Goal: Find specific page/section: Find specific page/section

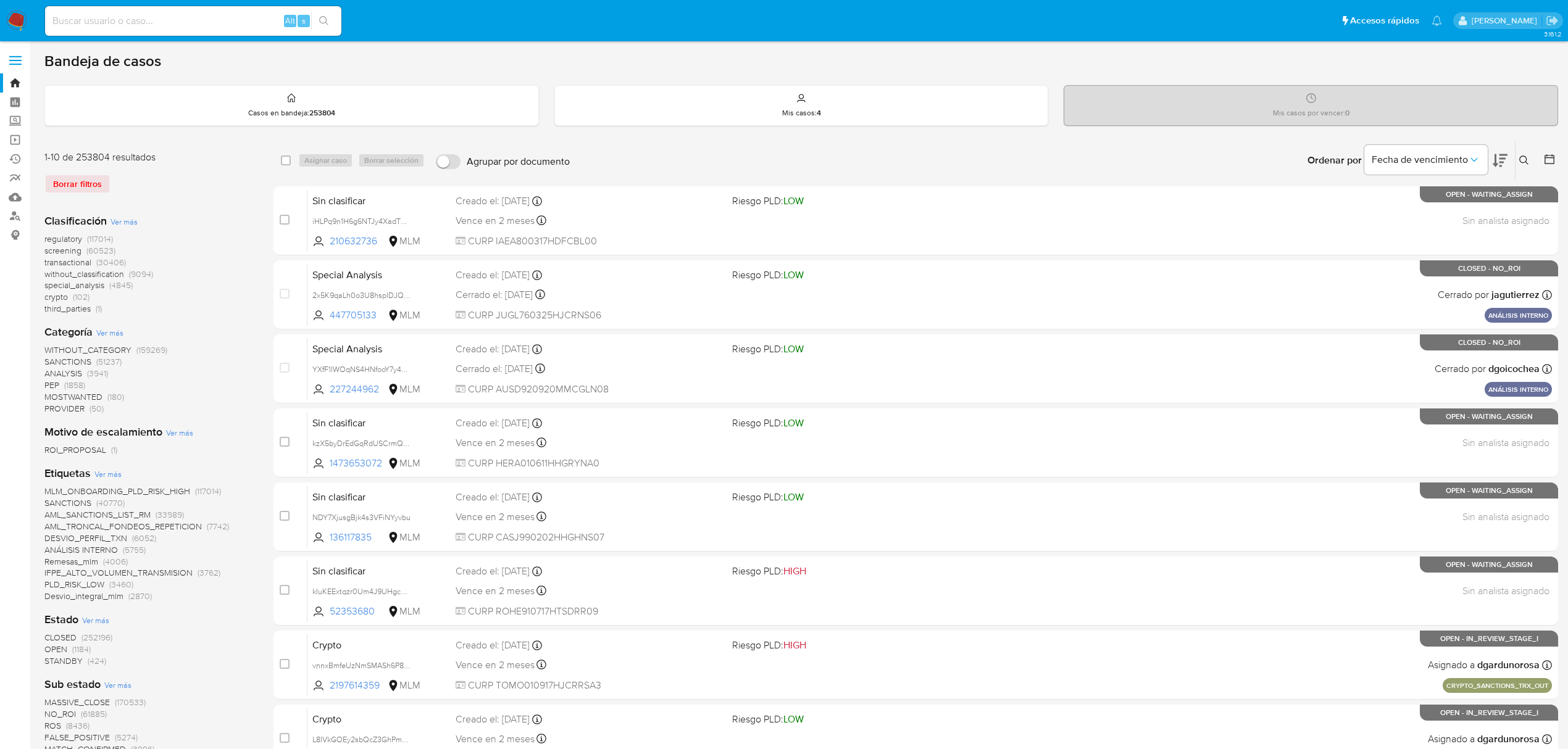
click at [147, 37] on div "Alt s" at bounding box center [193, 21] width 296 height 35
click at [157, 18] on input at bounding box center [193, 21] width 296 height 16
paste input "2608094961"
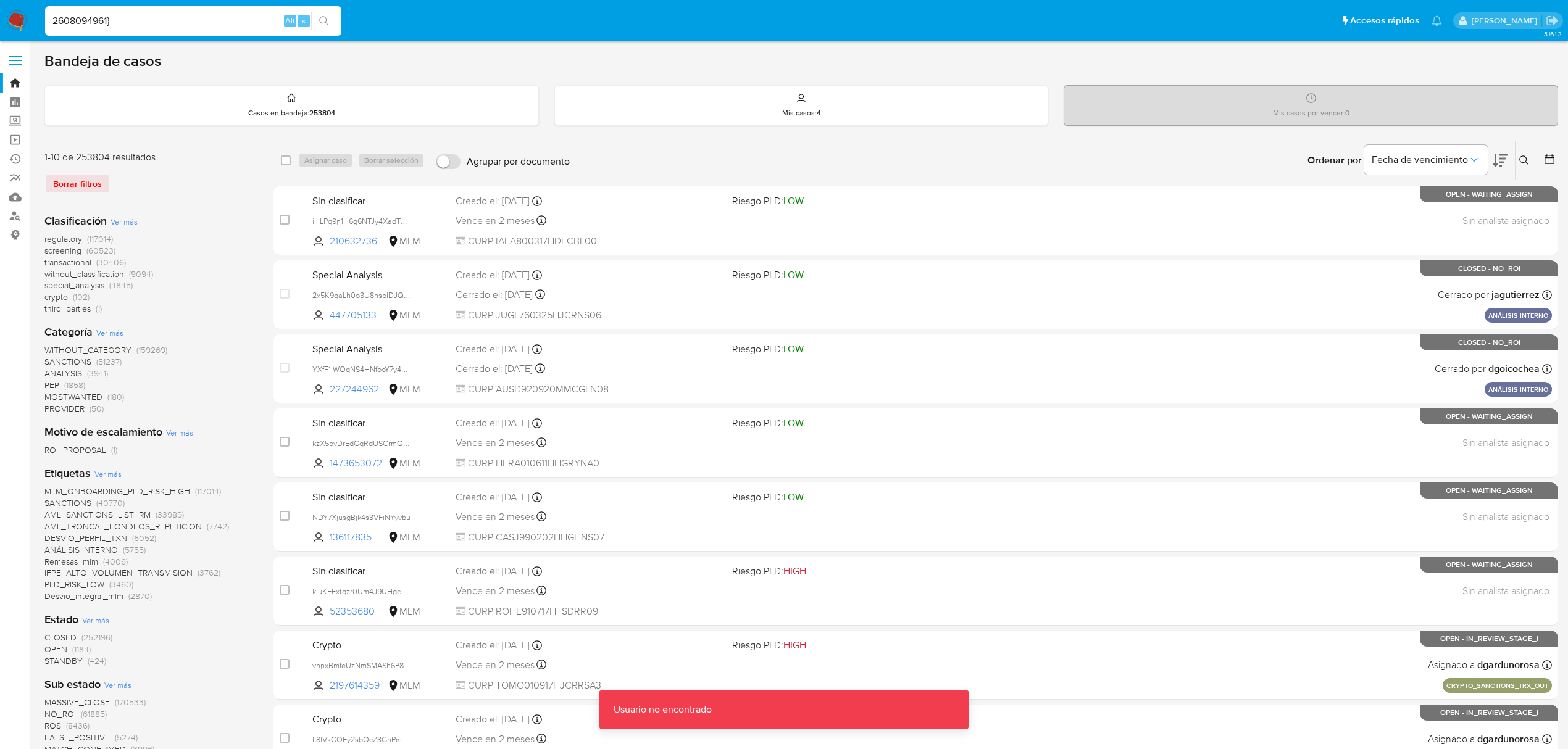
click at [188, 21] on input "2608094961}" at bounding box center [193, 21] width 296 height 16
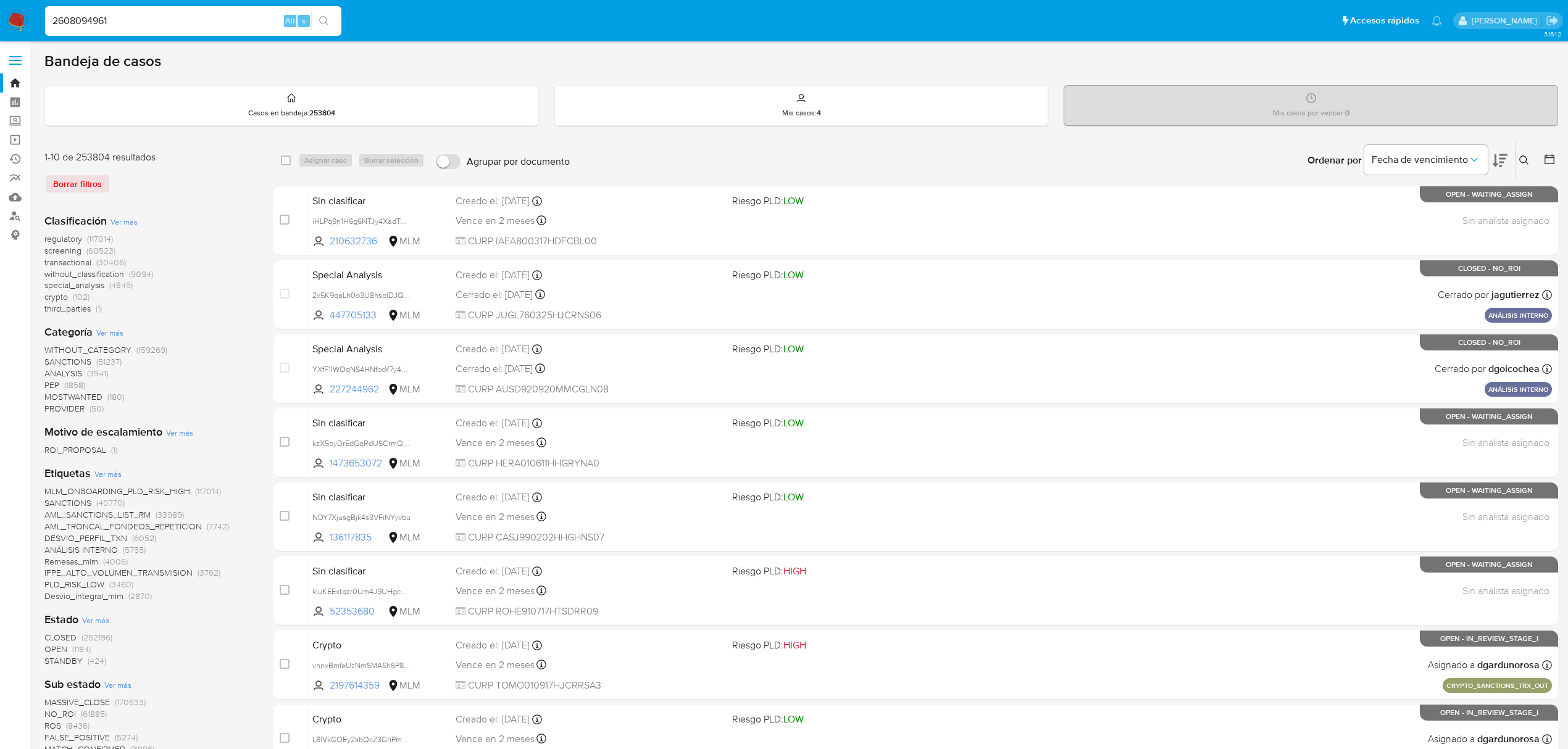
type input "2608094961"
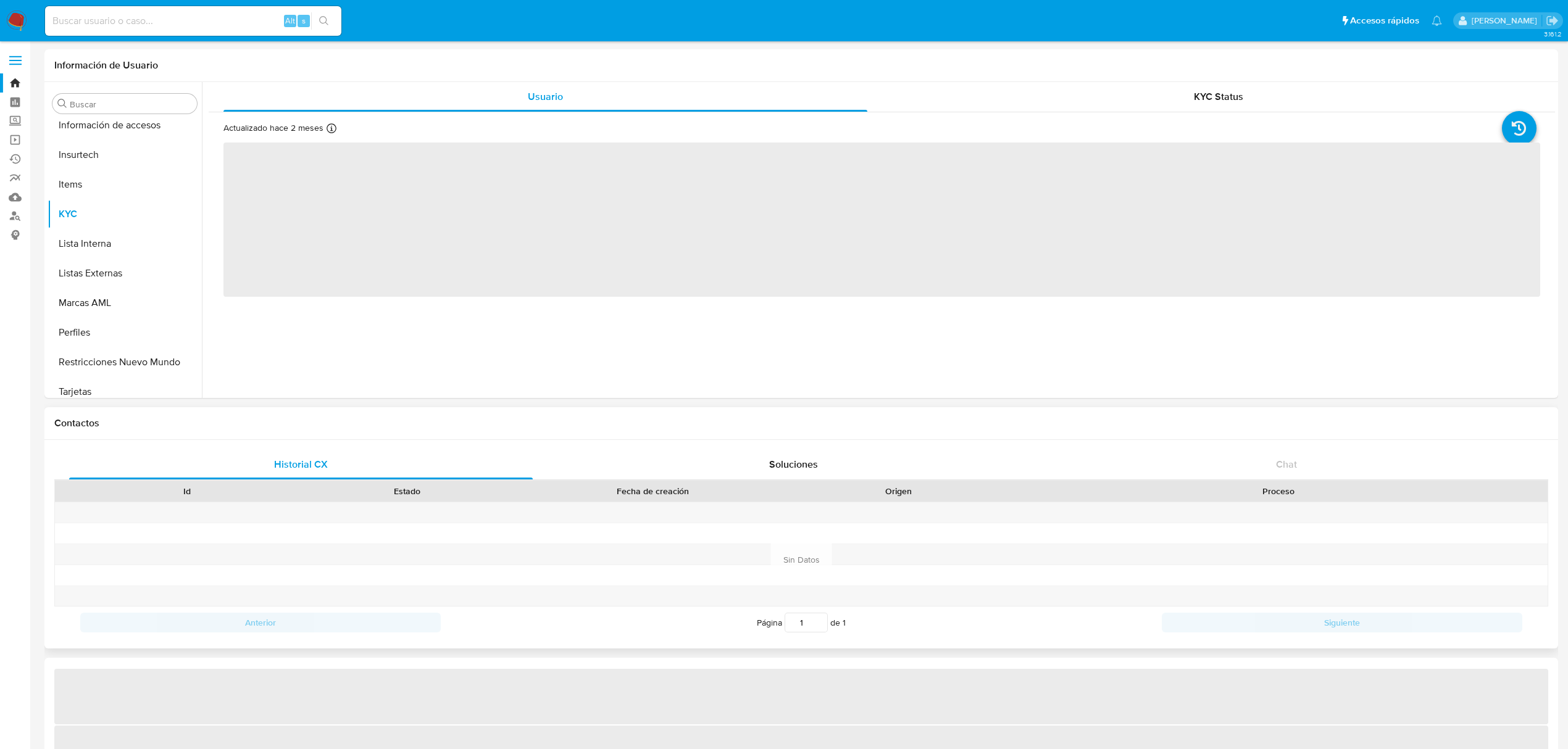
scroll to position [580, 0]
select select "10"
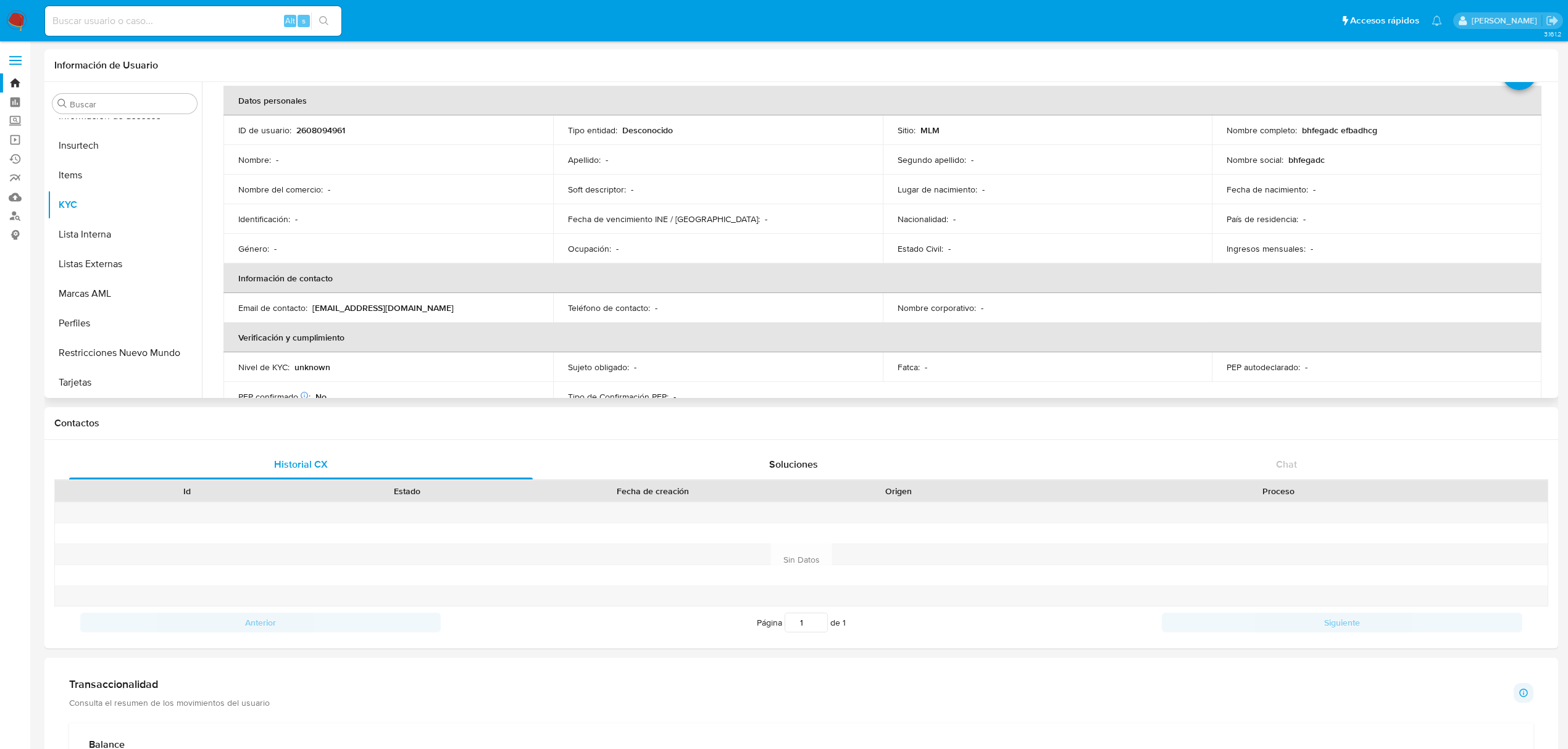
scroll to position [43, 0]
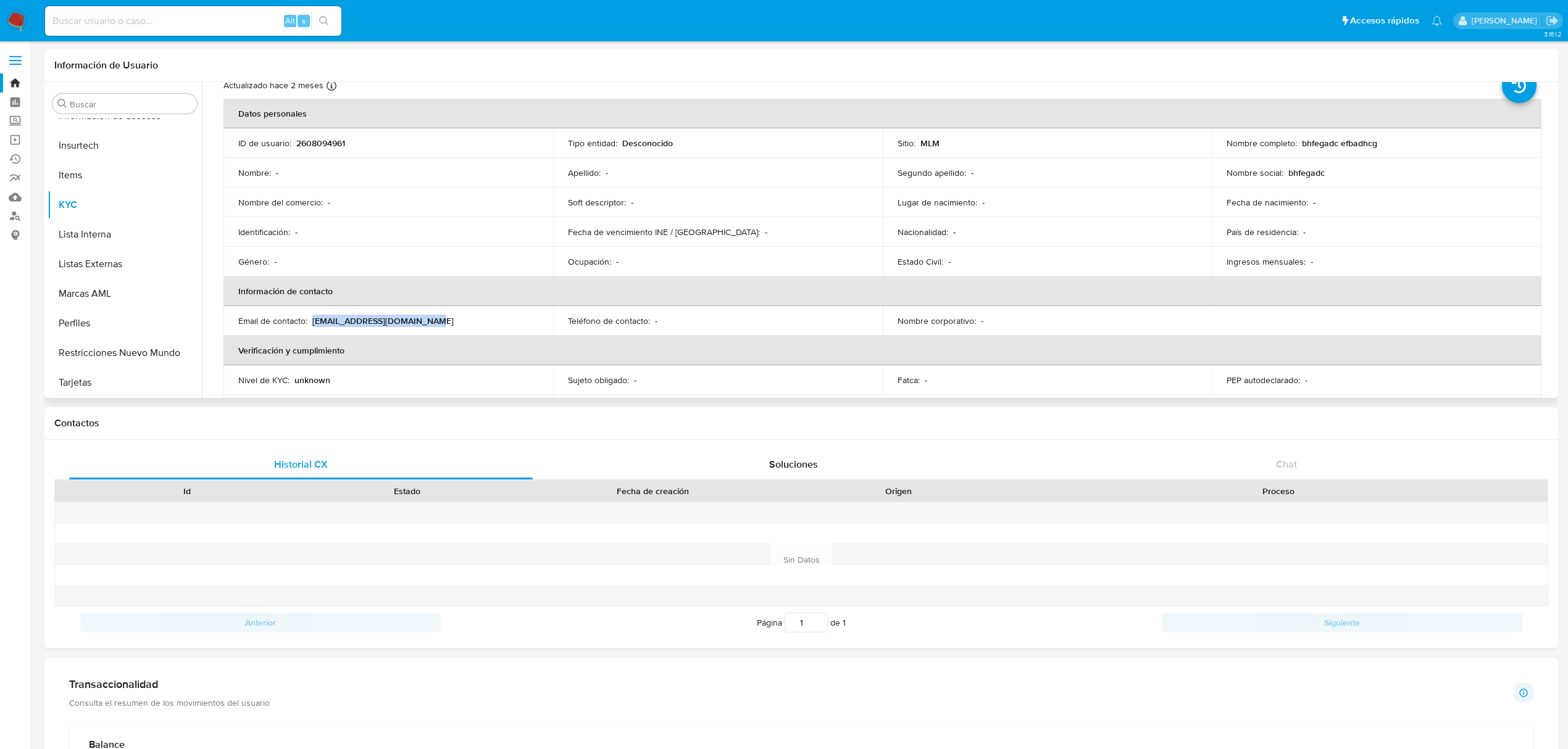
drag, startPoint x: 312, startPoint y: 322, endPoint x: 438, endPoint y: 319, distance: 126.0
click at [438, 319] on div "Email de contacto : [EMAIL_ADDRESS][DOMAIN_NAME]" at bounding box center [388, 320] width 300 height 11
